Goal: Information Seeking & Learning: Learn about a topic

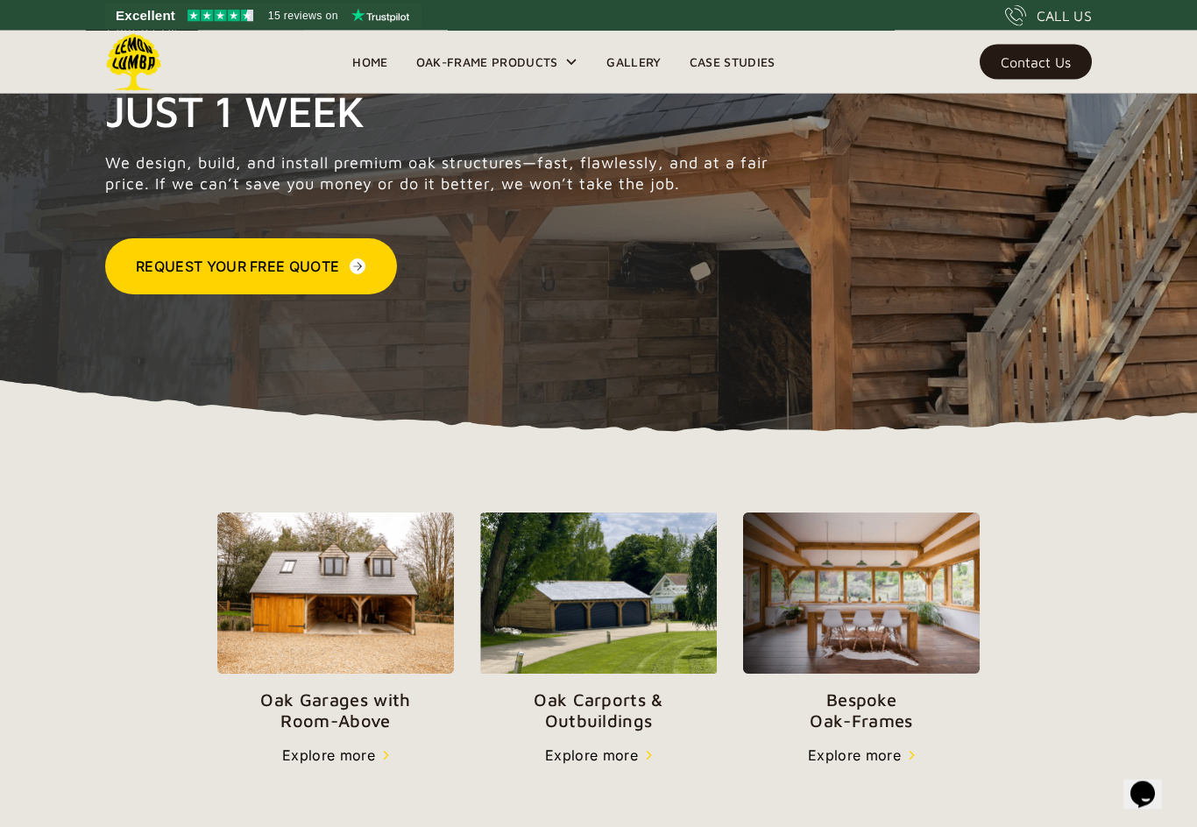
scroll to position [227, 0]
click at [600, 600] on img at bounding box center [598, 593] width 237 height 161
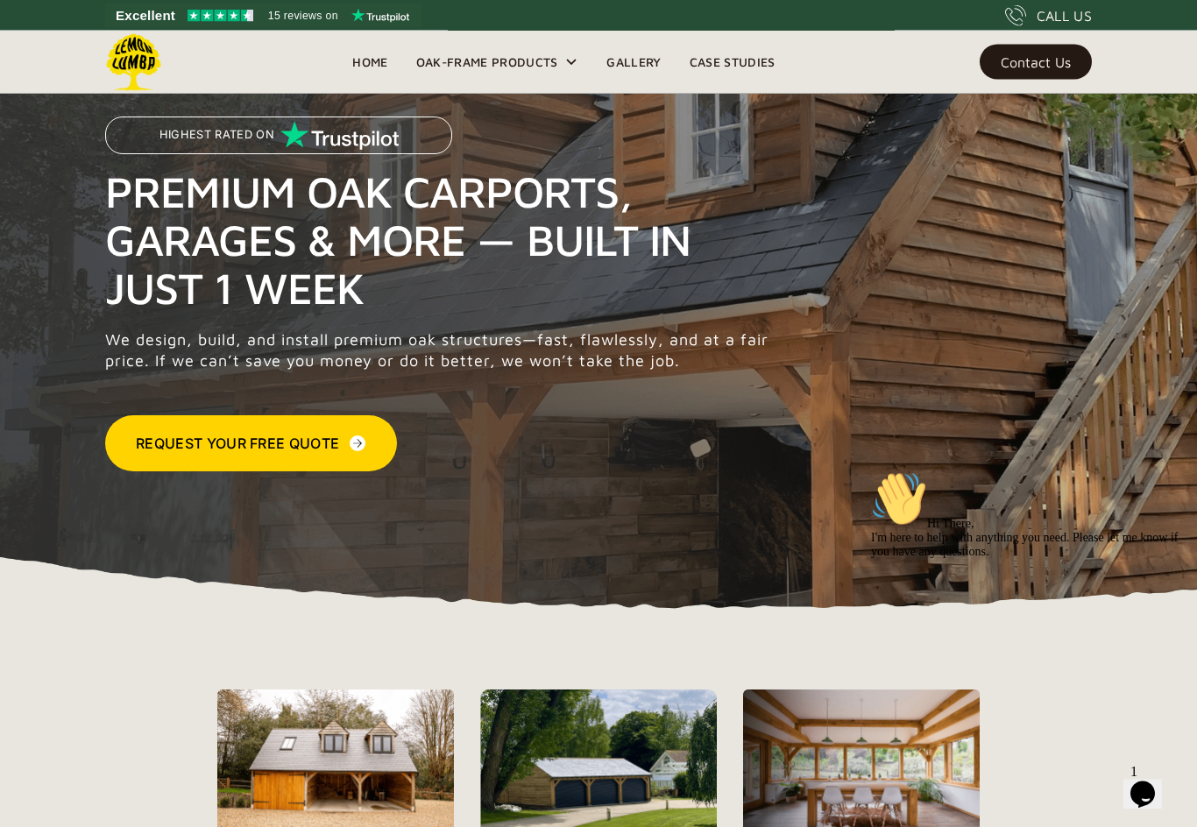
scroll to position [0, 0]
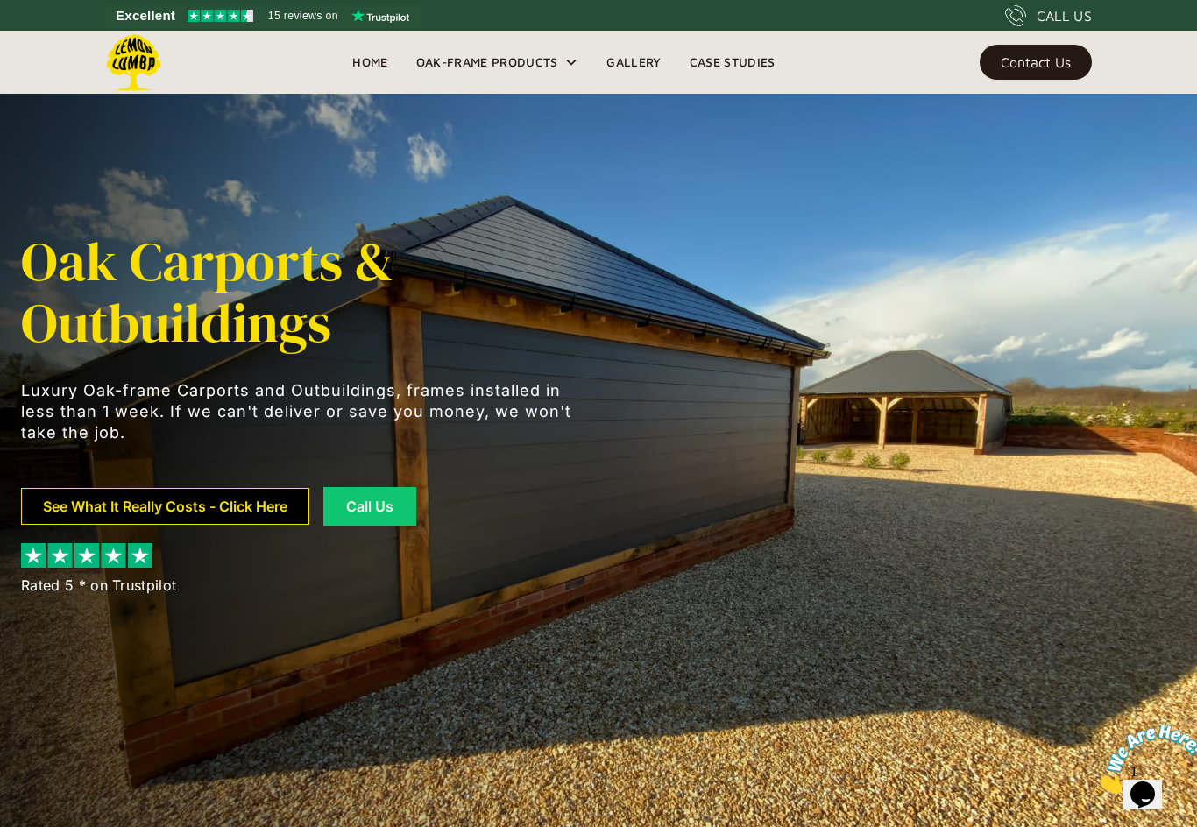
click at [193, 500] on link "See What It Really Costs - Click Here" at bounding box center [165, 506] width 288 height 37
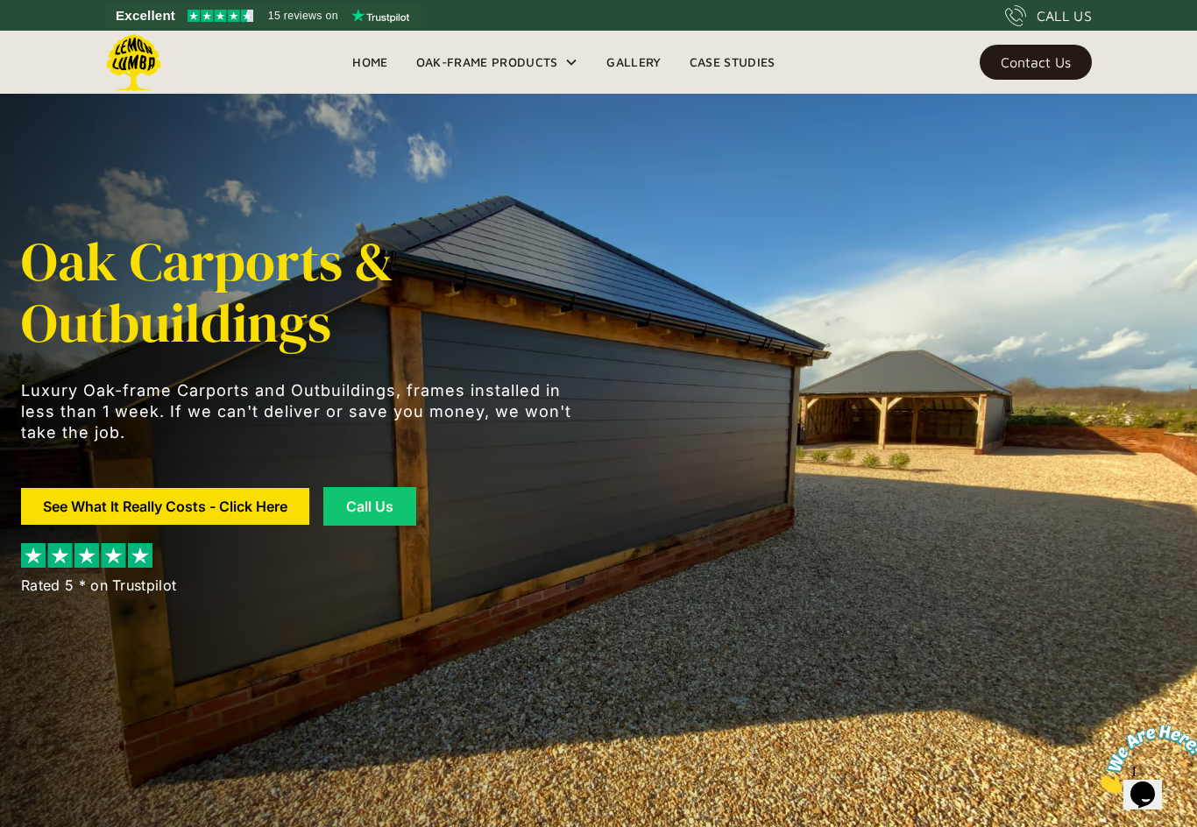
click at [501, 66] on div "Oak-Frame Products" at bounding box center [487, 62] width 142 height 21
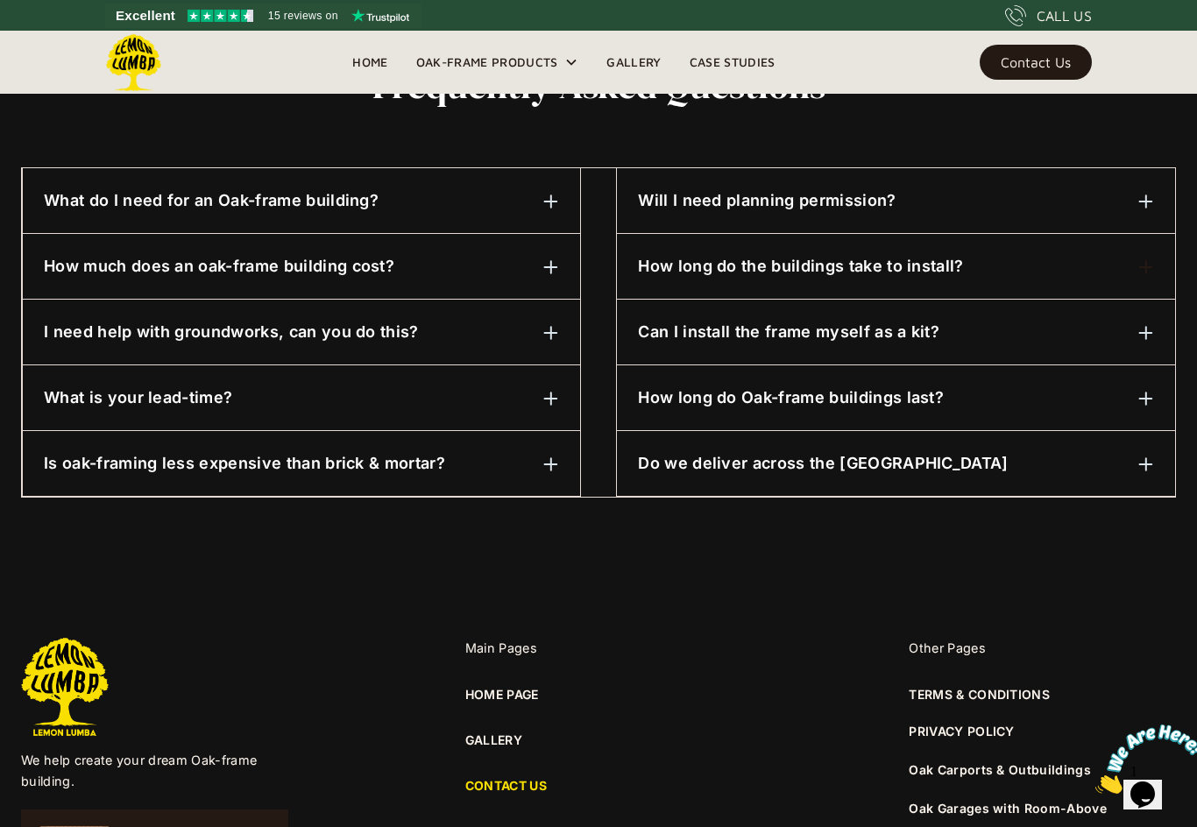
scroll to position [856, 0]
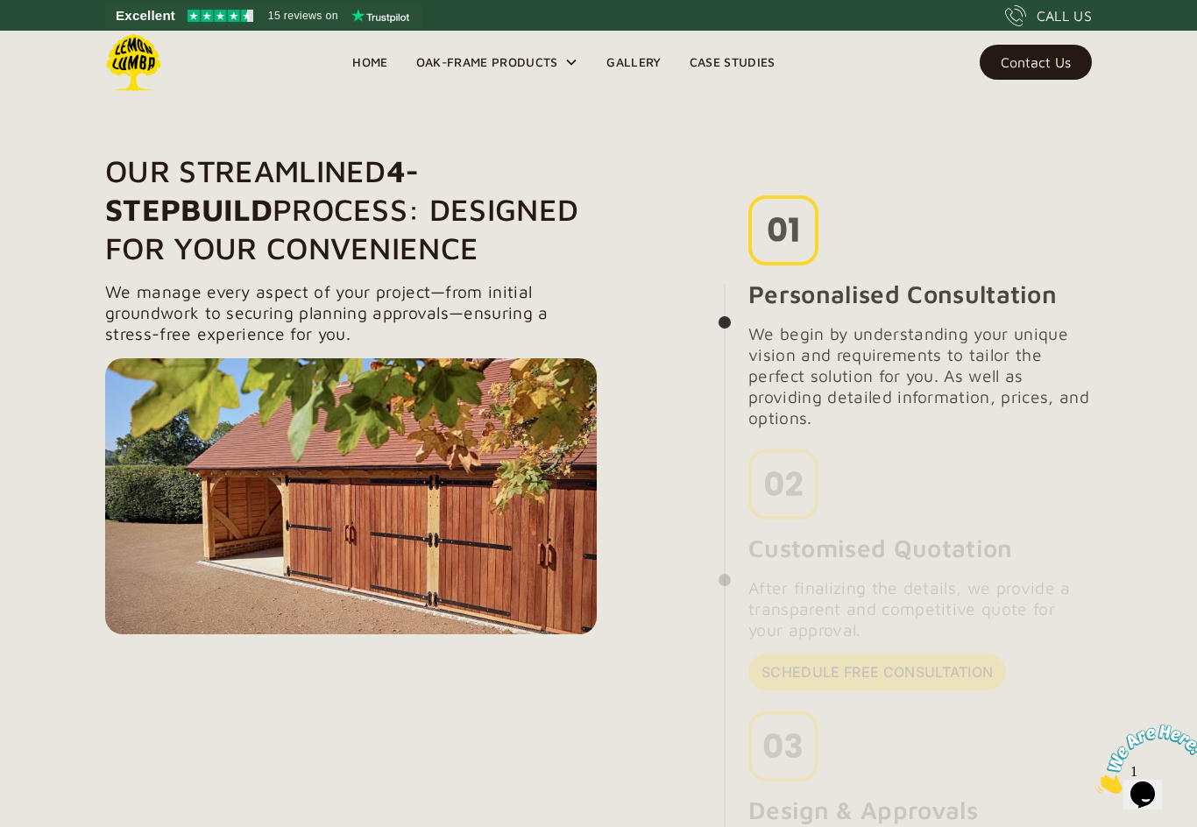
scroll to position [1239, 0]
click at [217, 499] on div at bounding box center [351, 497] width 492 height 276
click at [366, 488] on div at bounding box center [351, 497] width 492 height 276
click at [623, 71] on link "Gallery" at bounding box center [634, 62] width 82 height 26
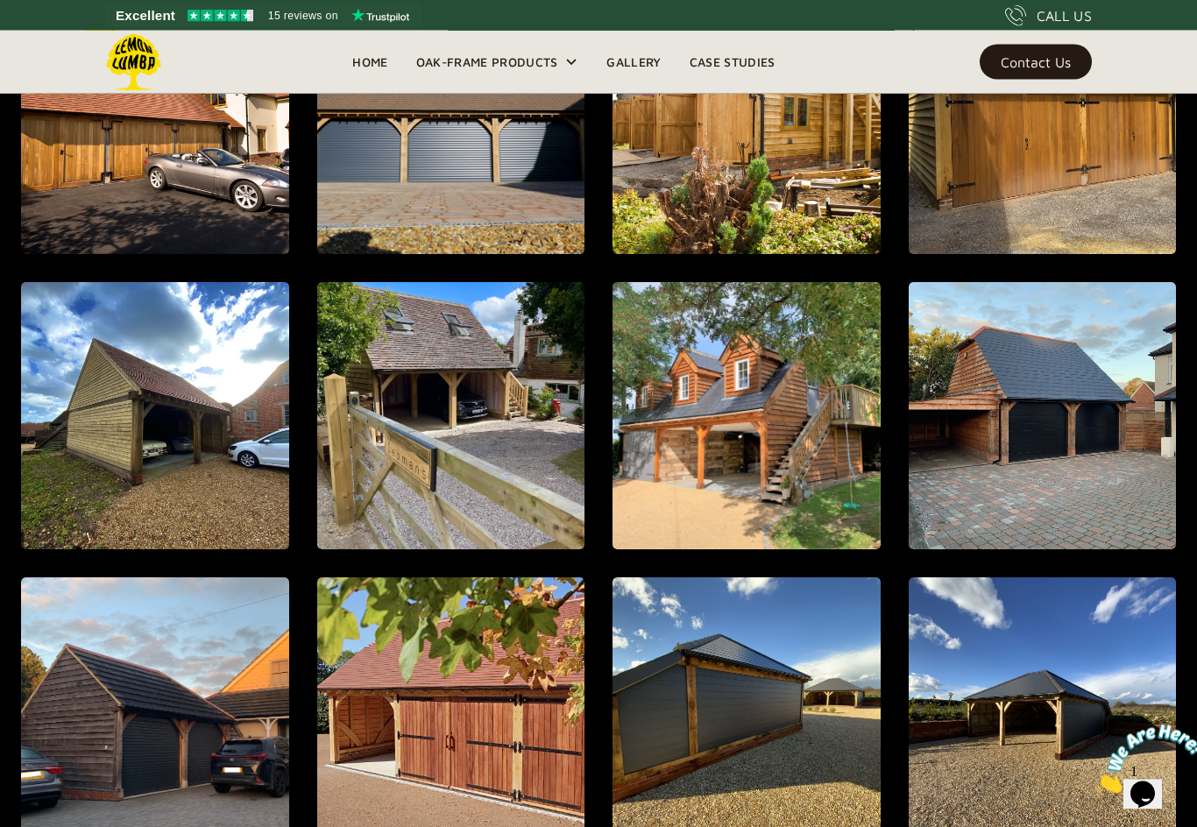
scroll to position [1562, 0]
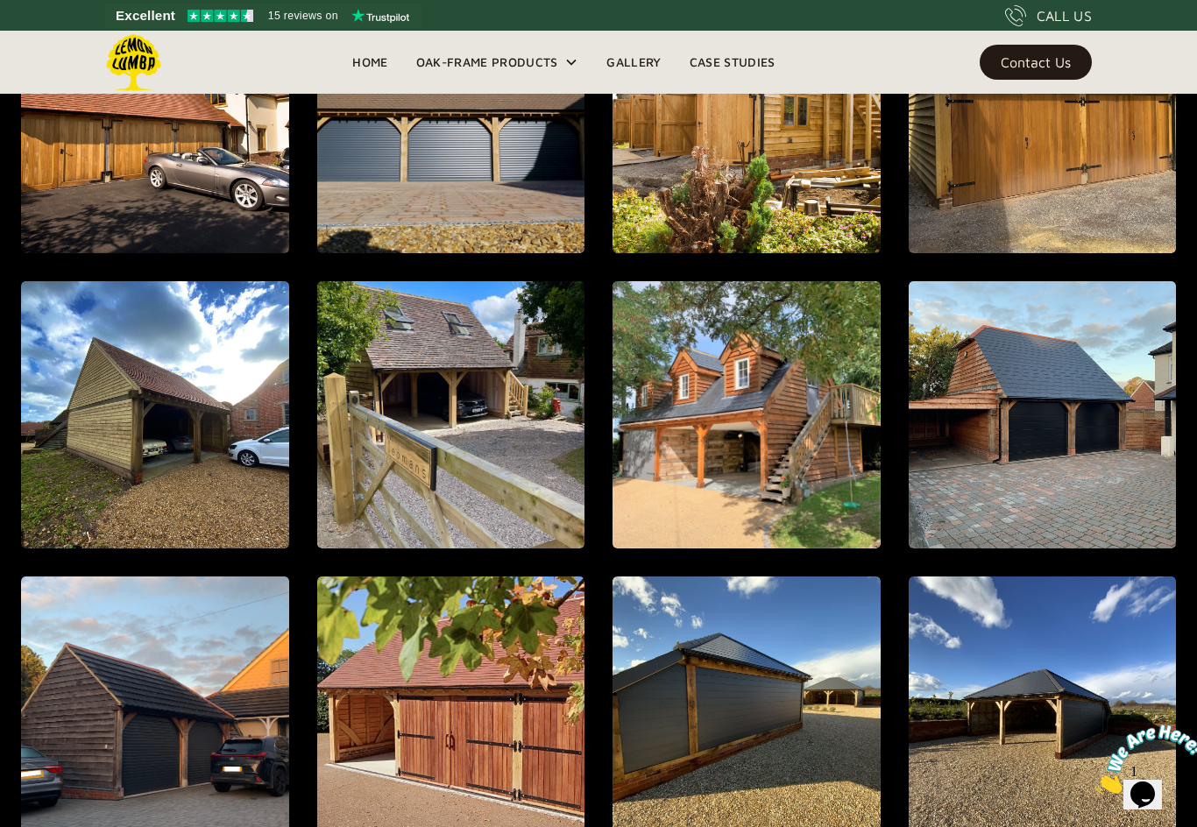
click at [431, 365] on img "open lightbox" at bounding box center [451, 415] width 268 height 268
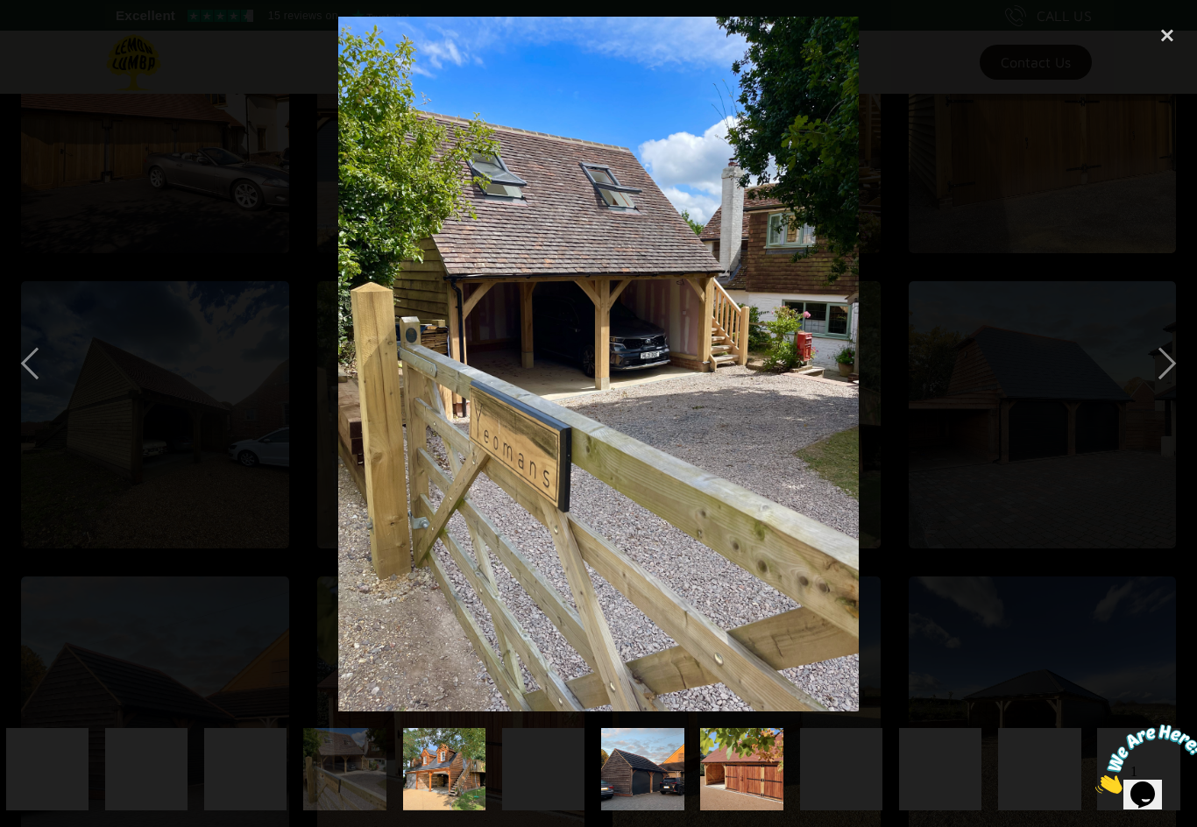
scroll to position [0, 1082]
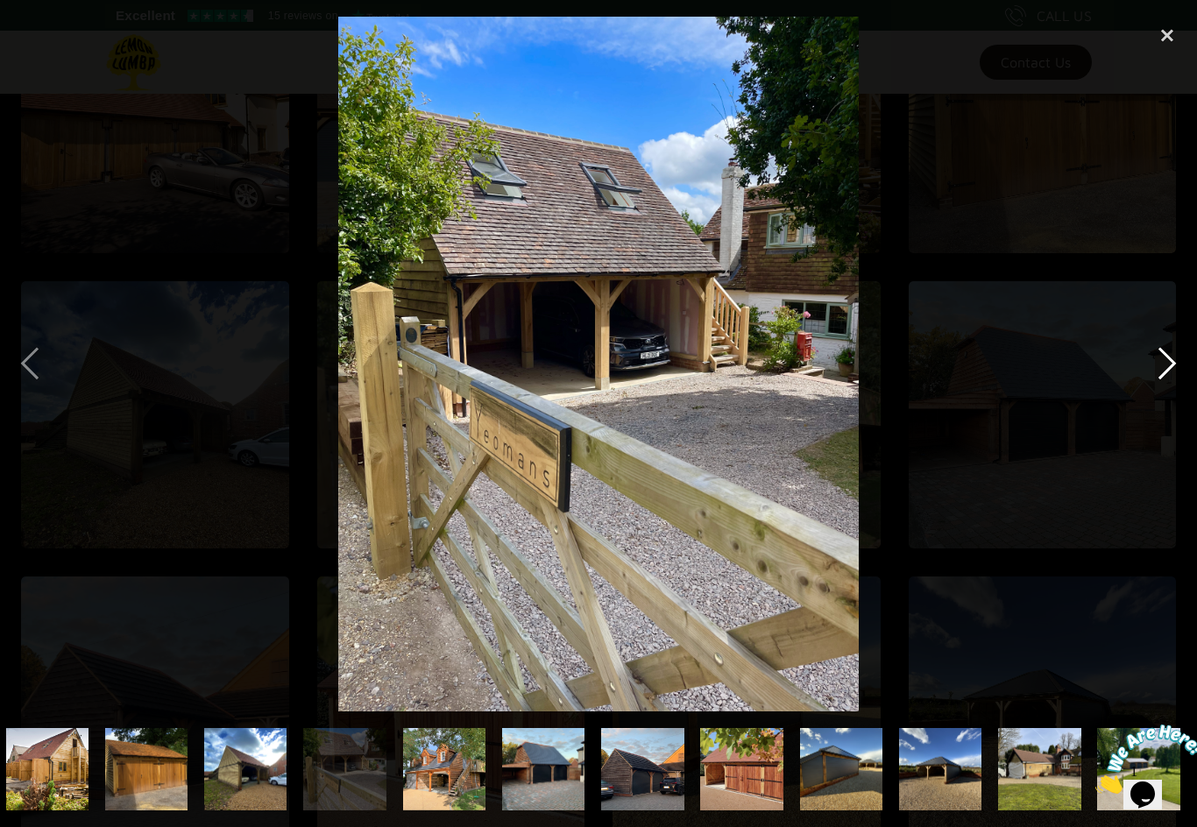
click at [1172, 378] on div "next image" at bounding box center [1168, 364] width 60 height 695
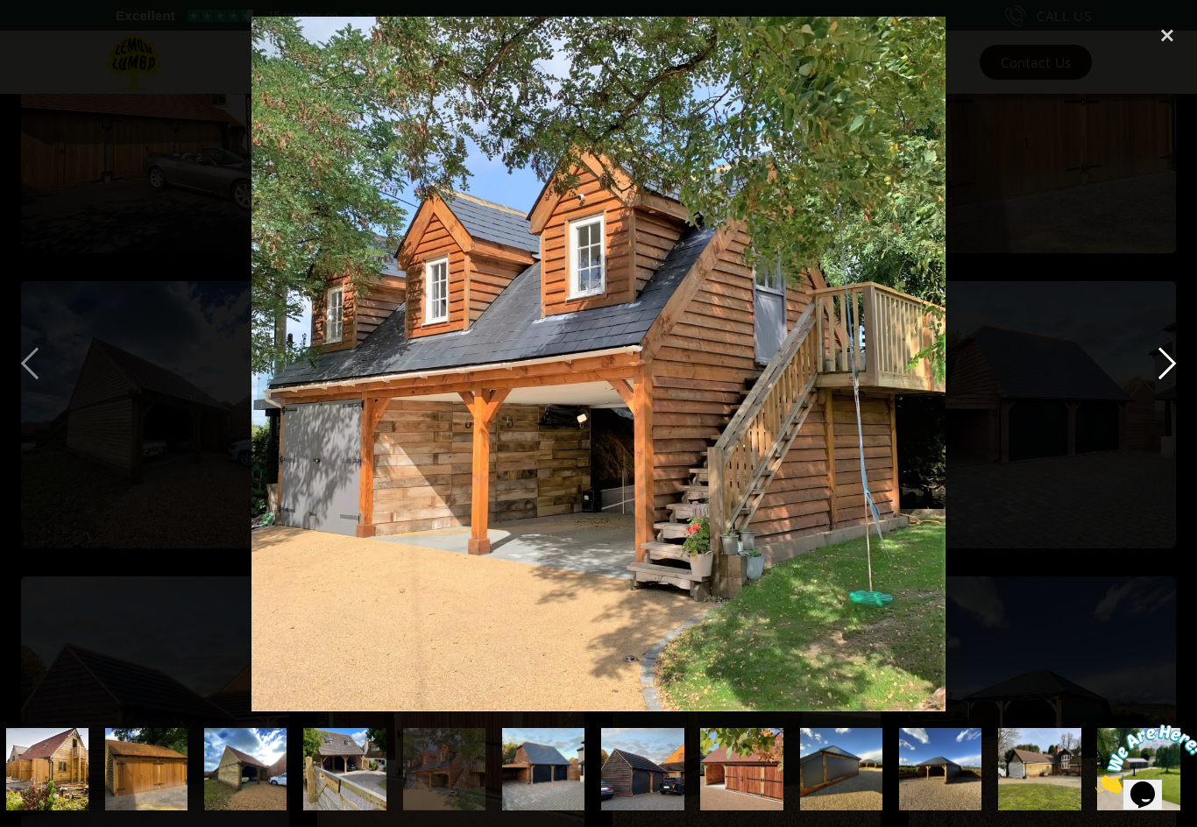
click at [1155, 352] on div "next image" at bounding box center [1168, 364] width 60 height 695
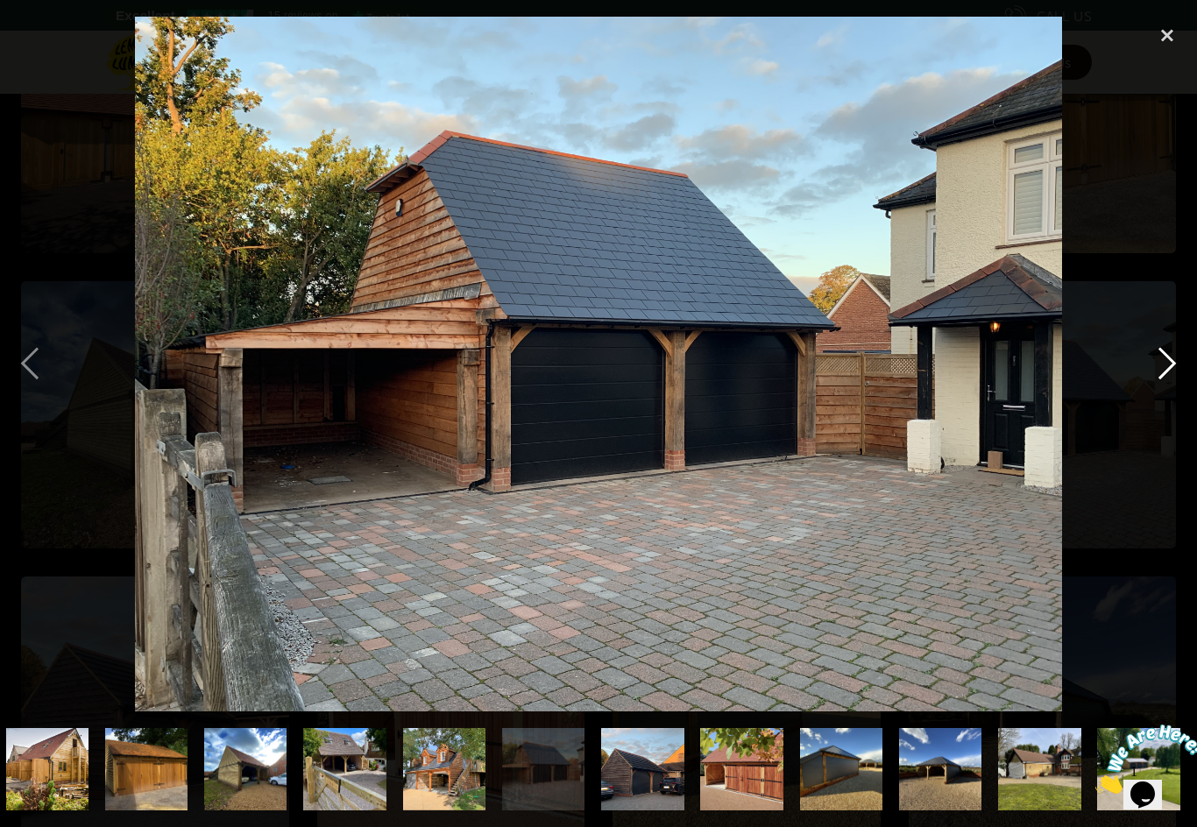
click at [1161, 359] on div "next image" at bounding box center [1168, 364] width 60 height 695
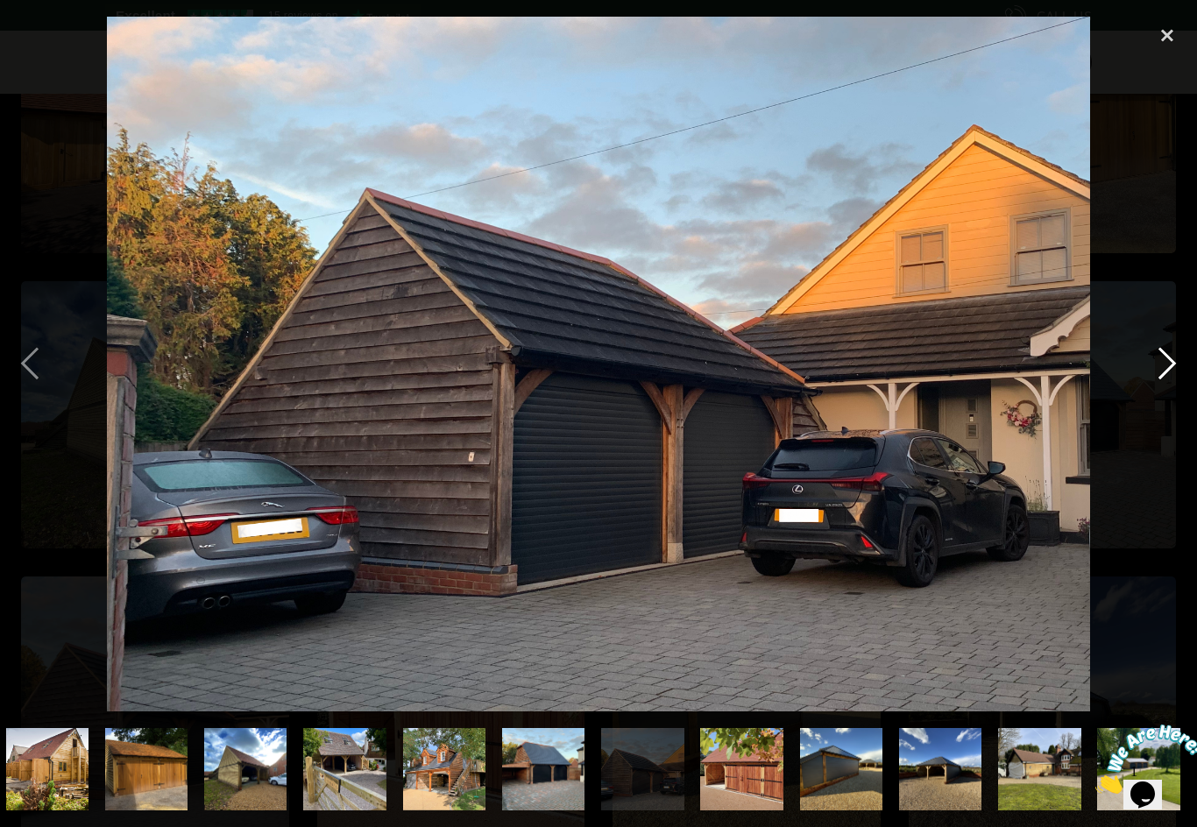
click at [1168, 386] on div "next image" at bounding box center [1168, 364] width 60 height 695
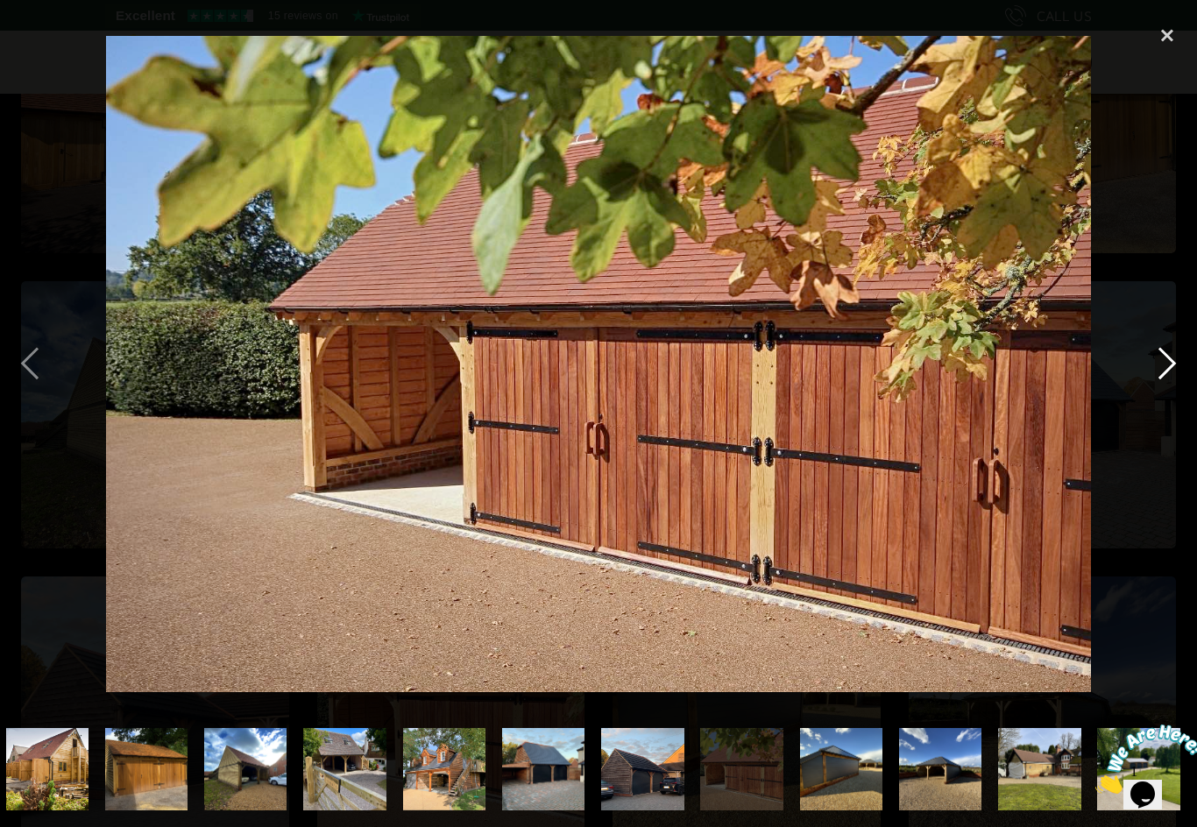
click at [1172, 380] on div "next image" at bounding box center [1168, 364] width 60 height 695
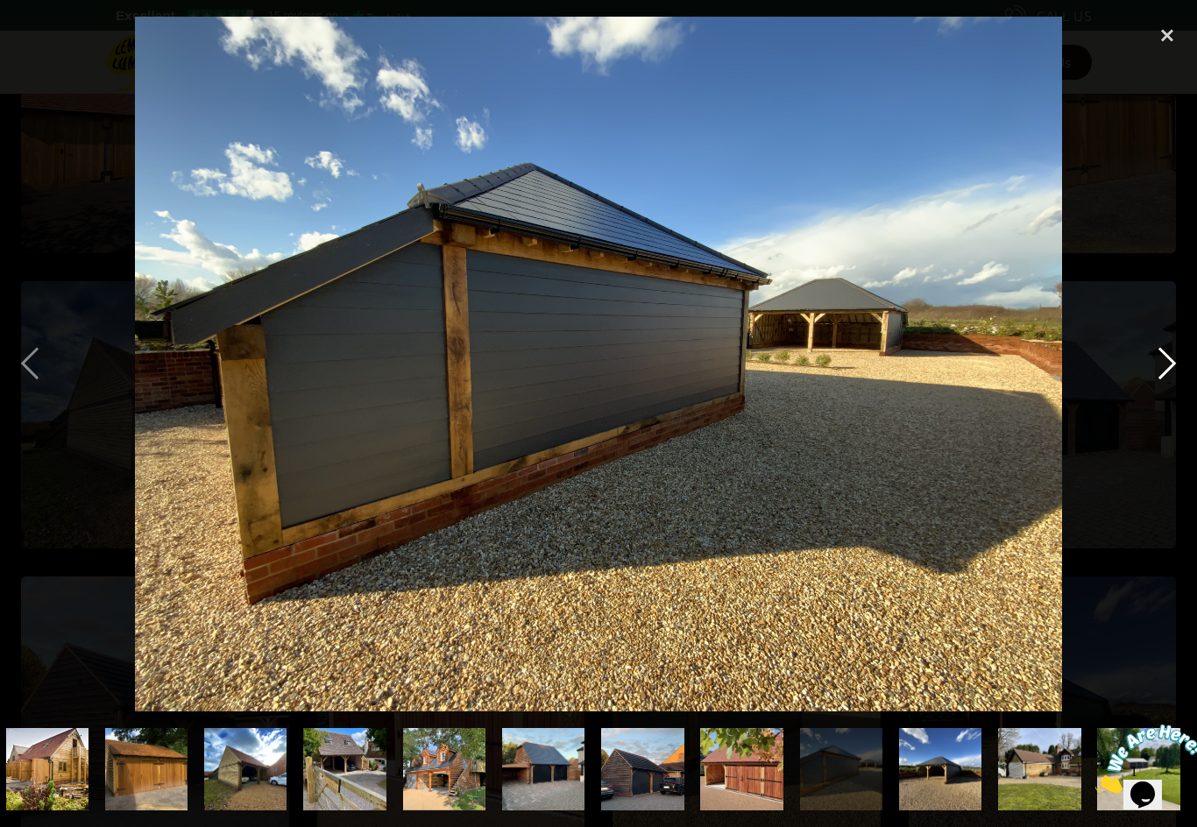
click at [1147, 388] on div "next image" at bounding box center [1168, 364] width 60 height 695
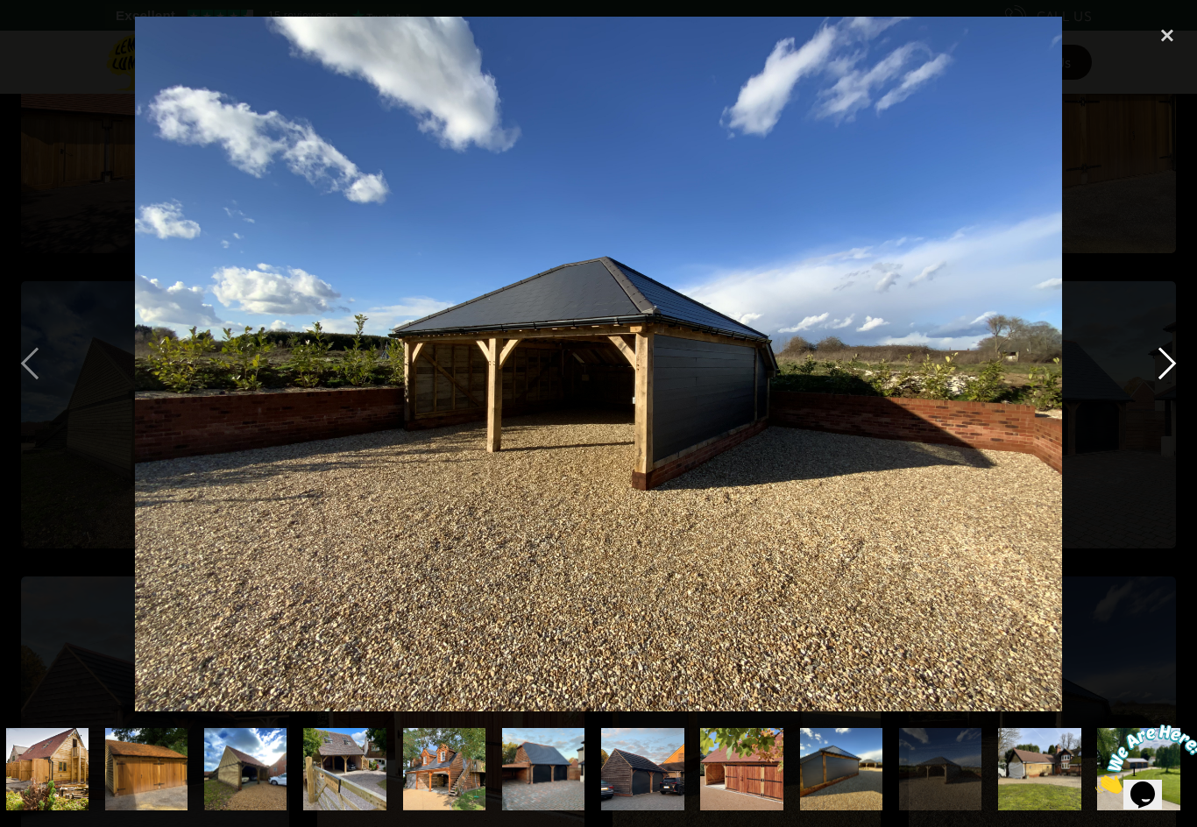
click at [1161, 382] on div "next image" at bounding box center [1168, 364] width 60 height 695
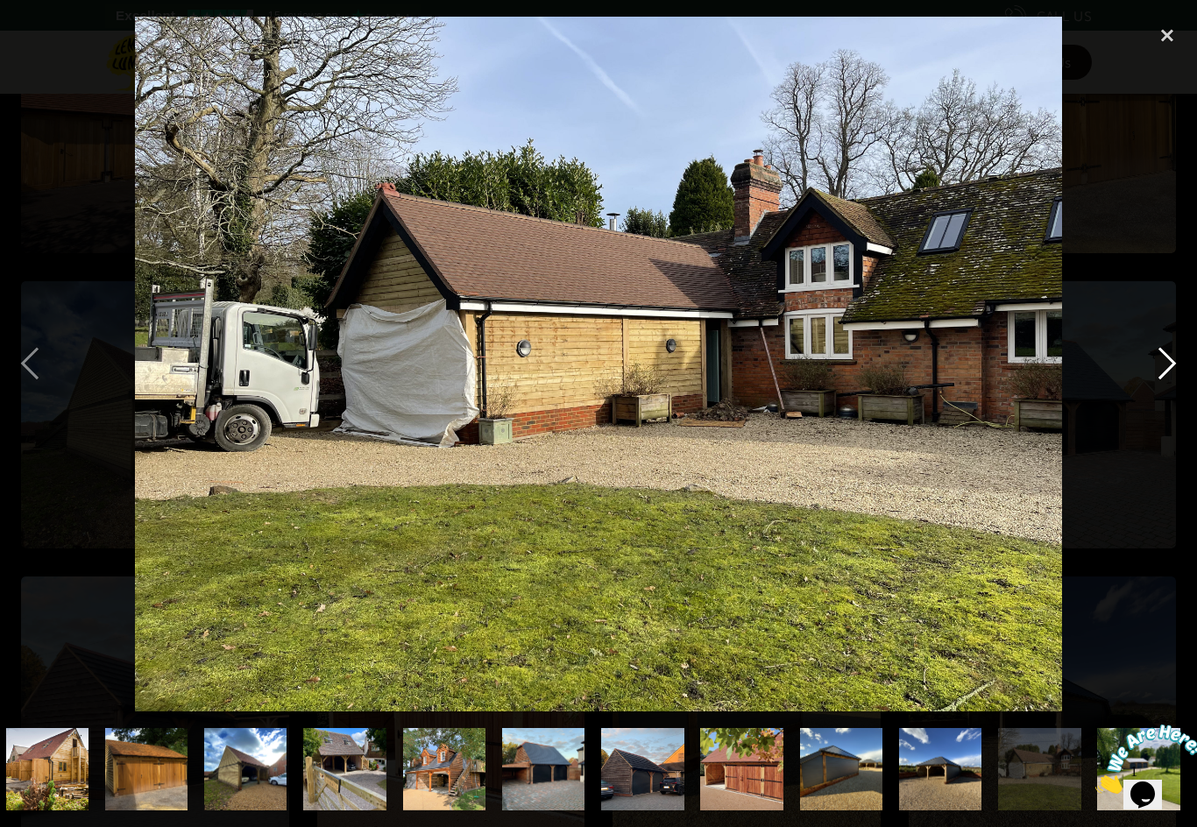
click at [1139, 380] on div "next image" at bounding box center [1168, 364] width 60 height 695
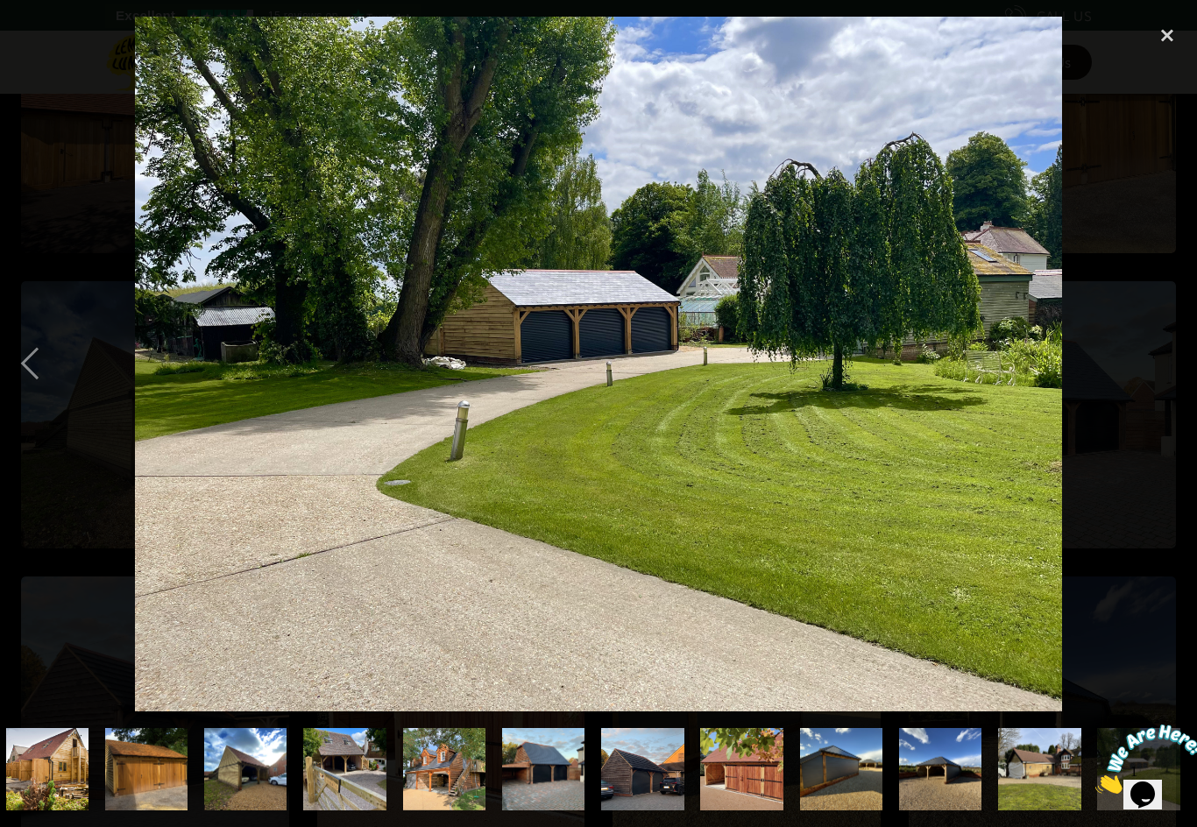
click at [1012, 464] on img at bounding box center [598, 364] width 927 height 695
click at [1129, 375] on div at bounding box center [598, 364] width 1197 height 695
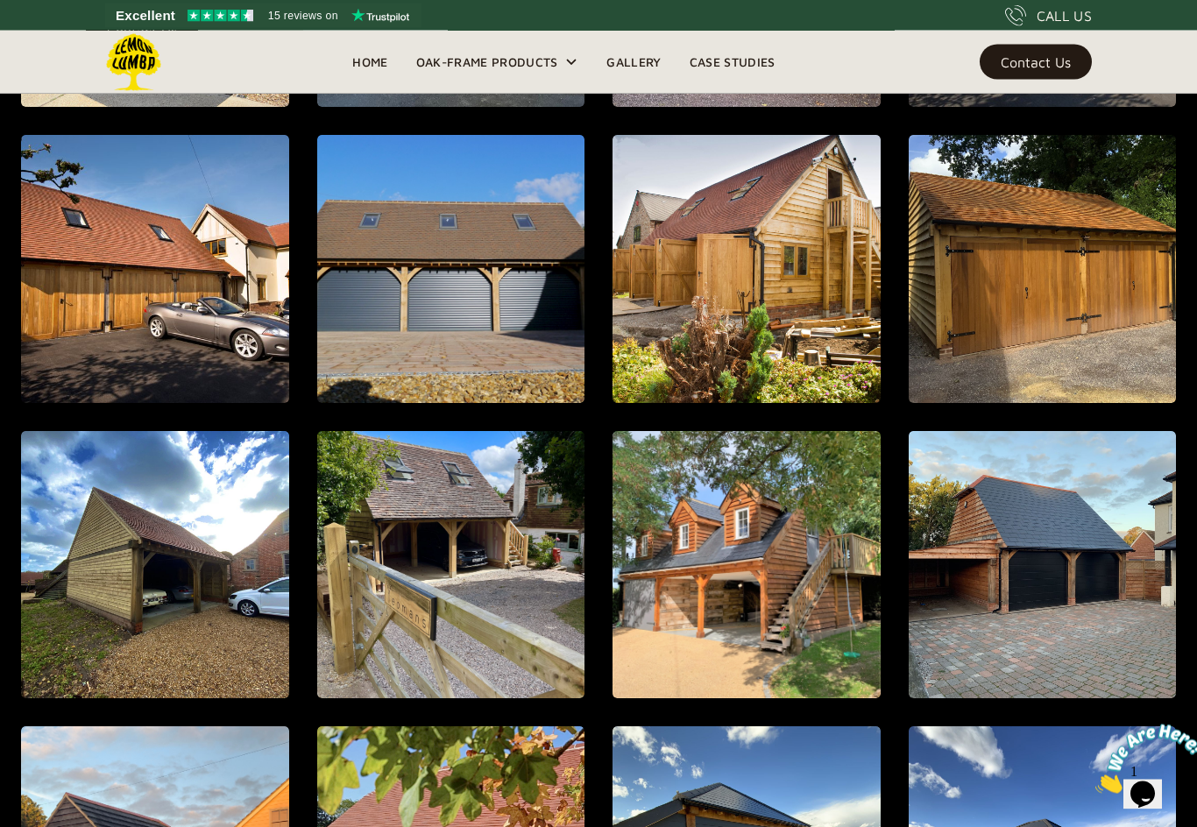
scroll to position [1412, 0]
click at [441, 543] on img "open lightbox" at bounding box center [451, 565] width 268 height 268
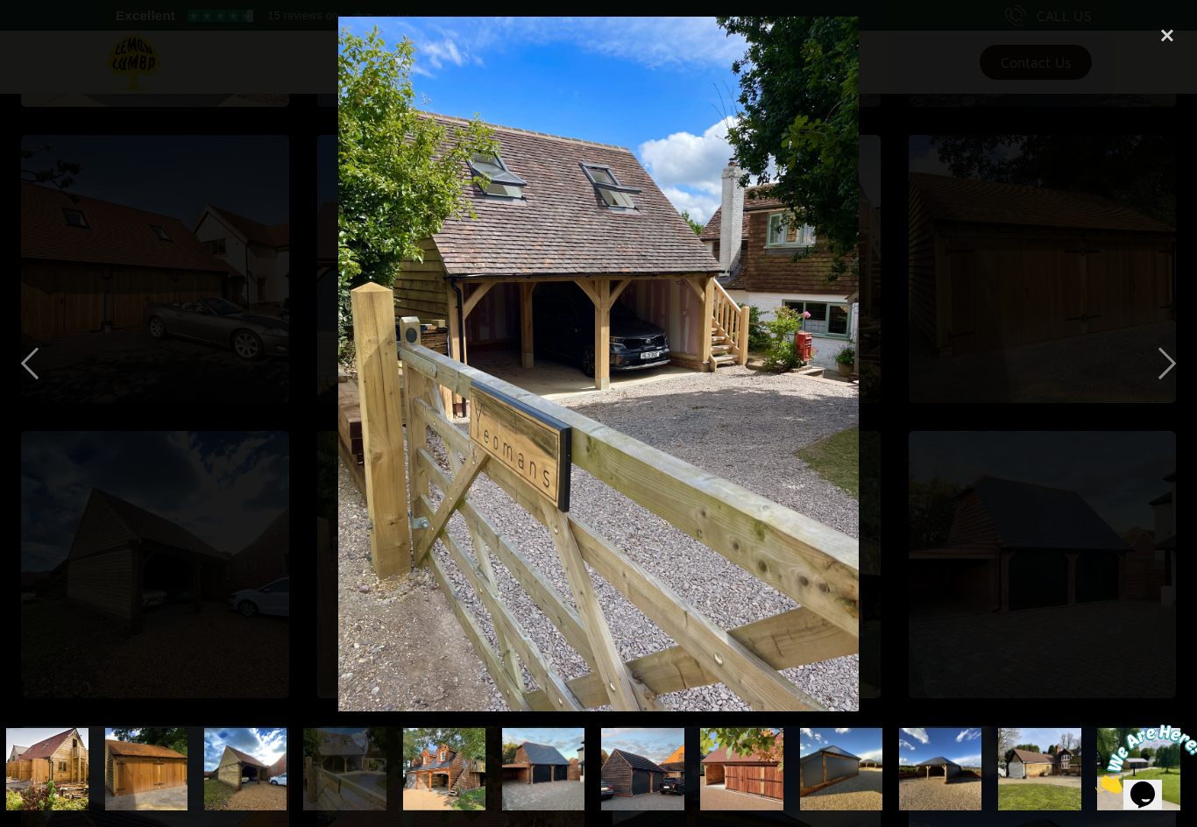
scroll to position [0, 1082]
click at [504, 337] on img at bounding box center [599, 364] width 522 height 695
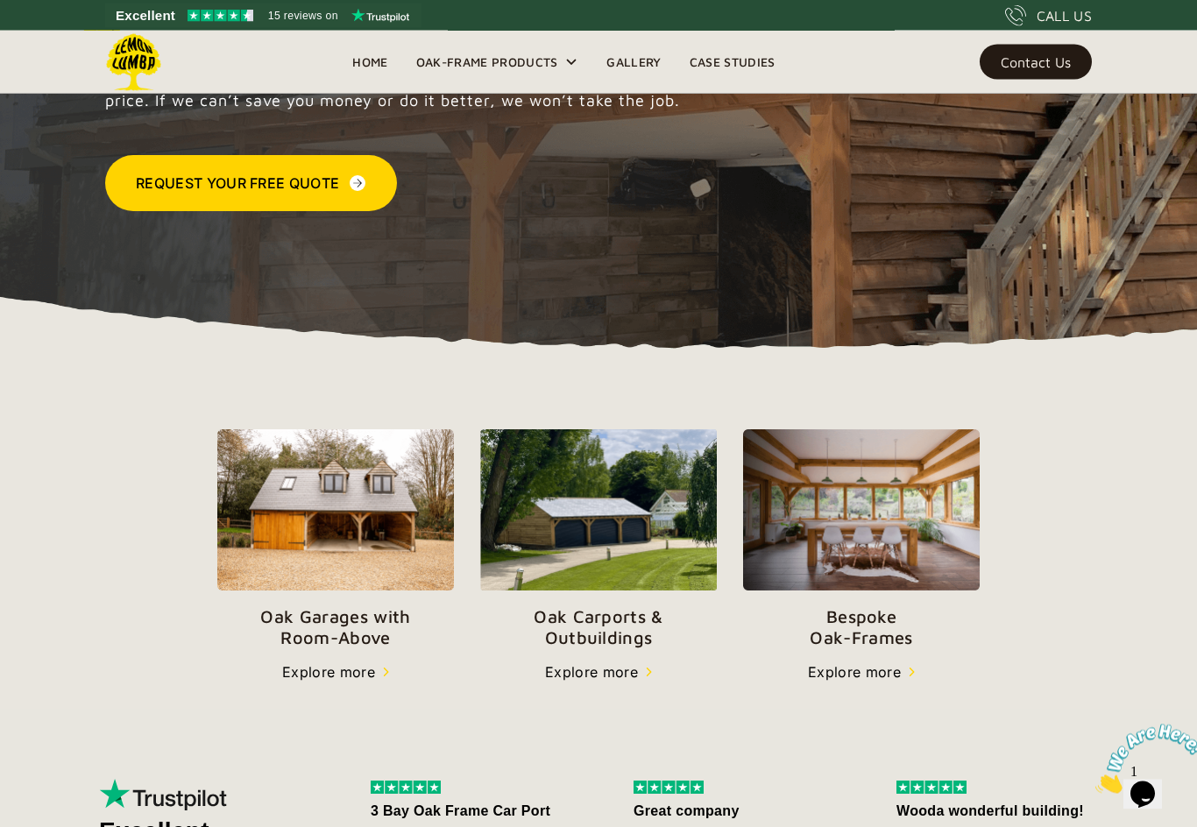
scroll to position [316, 0]
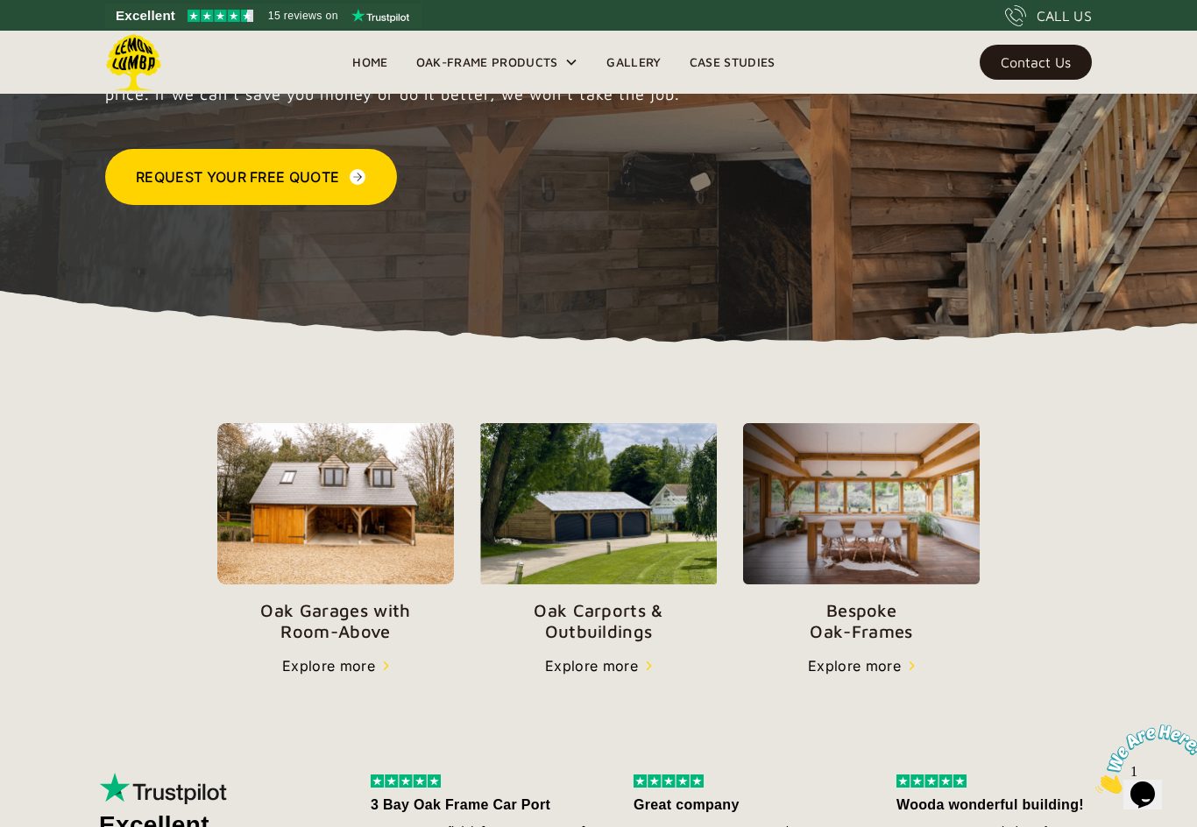
click at [358, 506] on img at bounding box center [335, 504] width 237 height 162
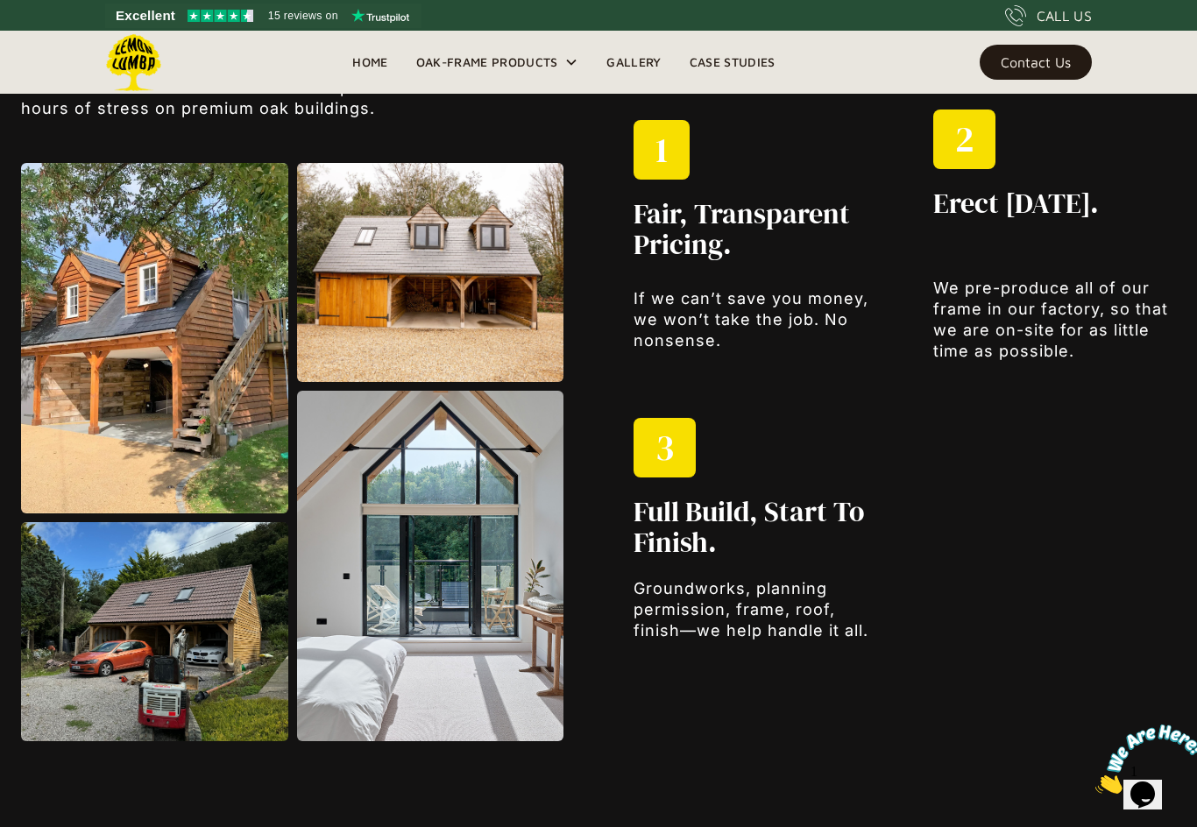
scroll to position [2069, 0]
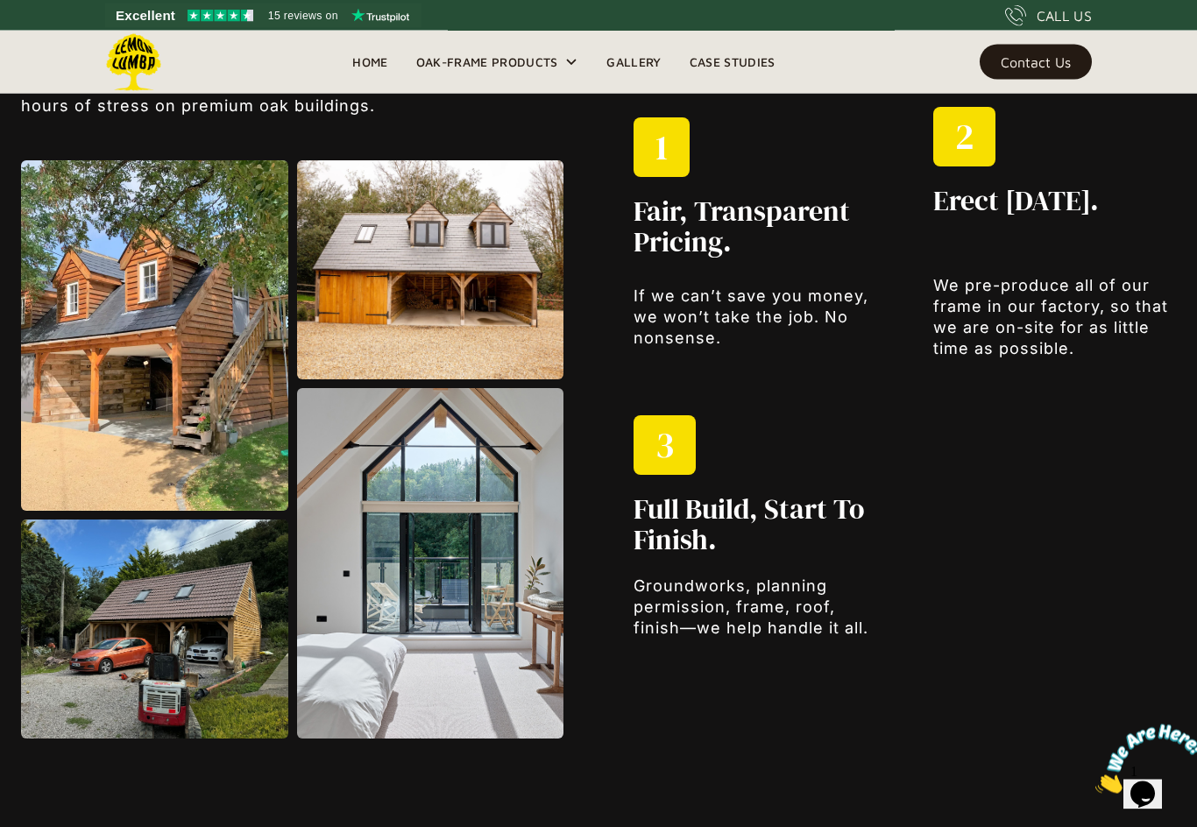
click at [149, 385] on img at bounding box center [154, 336] width 267 height 351
